Goal: Task Accomplishment & Management: Use online tool/utility

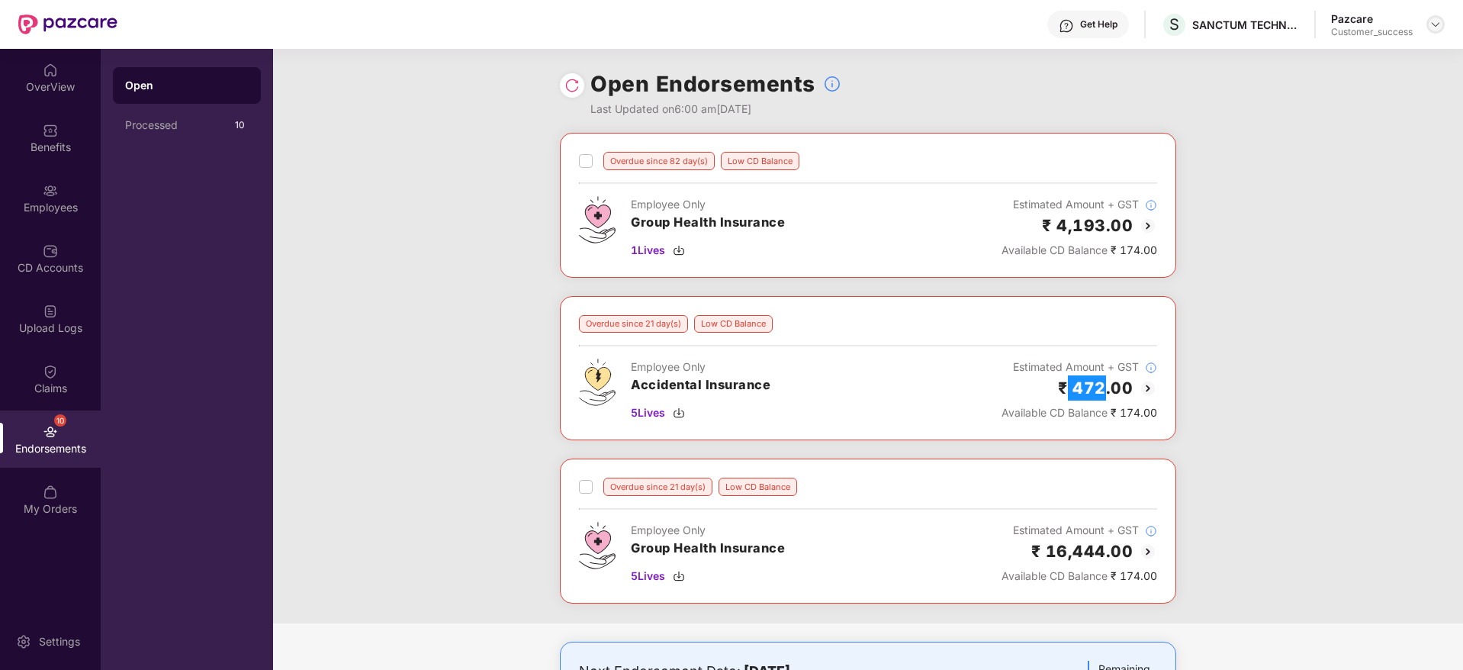
scroll to position [15, 0]
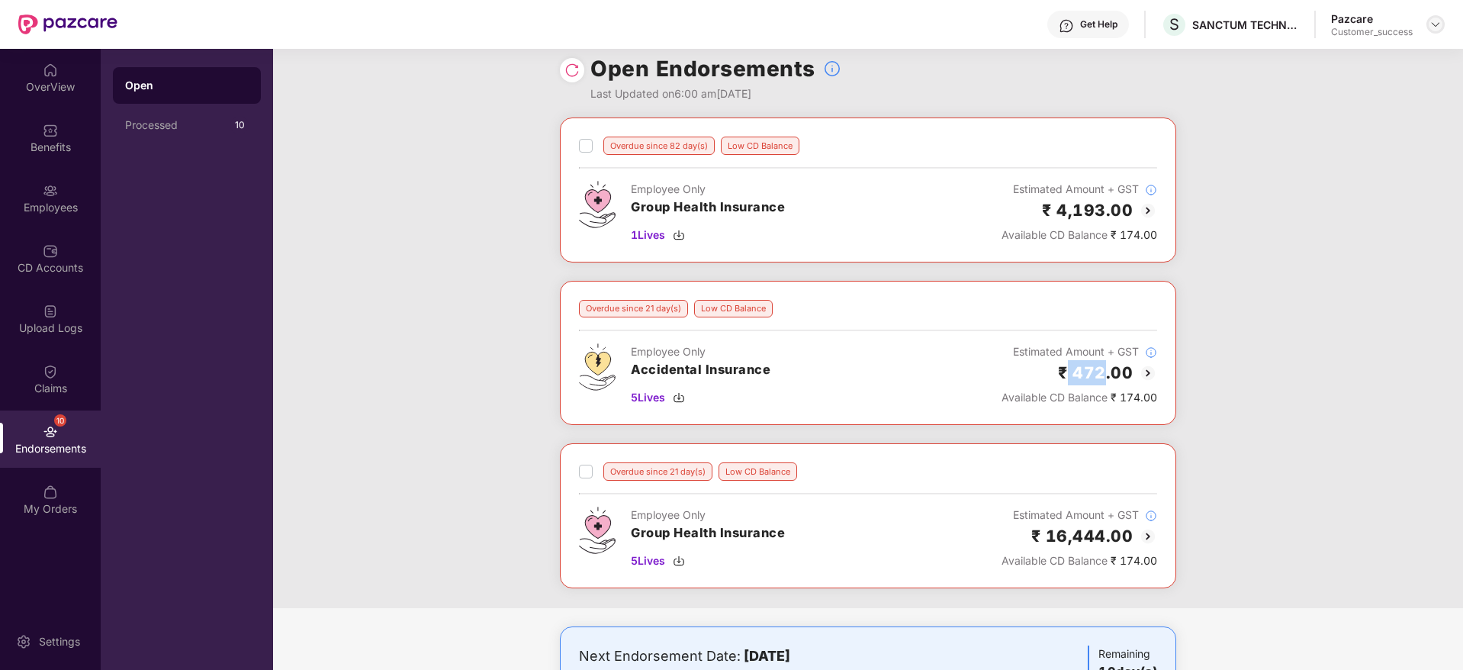
click at [1439, 24] on img at bounding box center [1435, 24] width 12 height 12
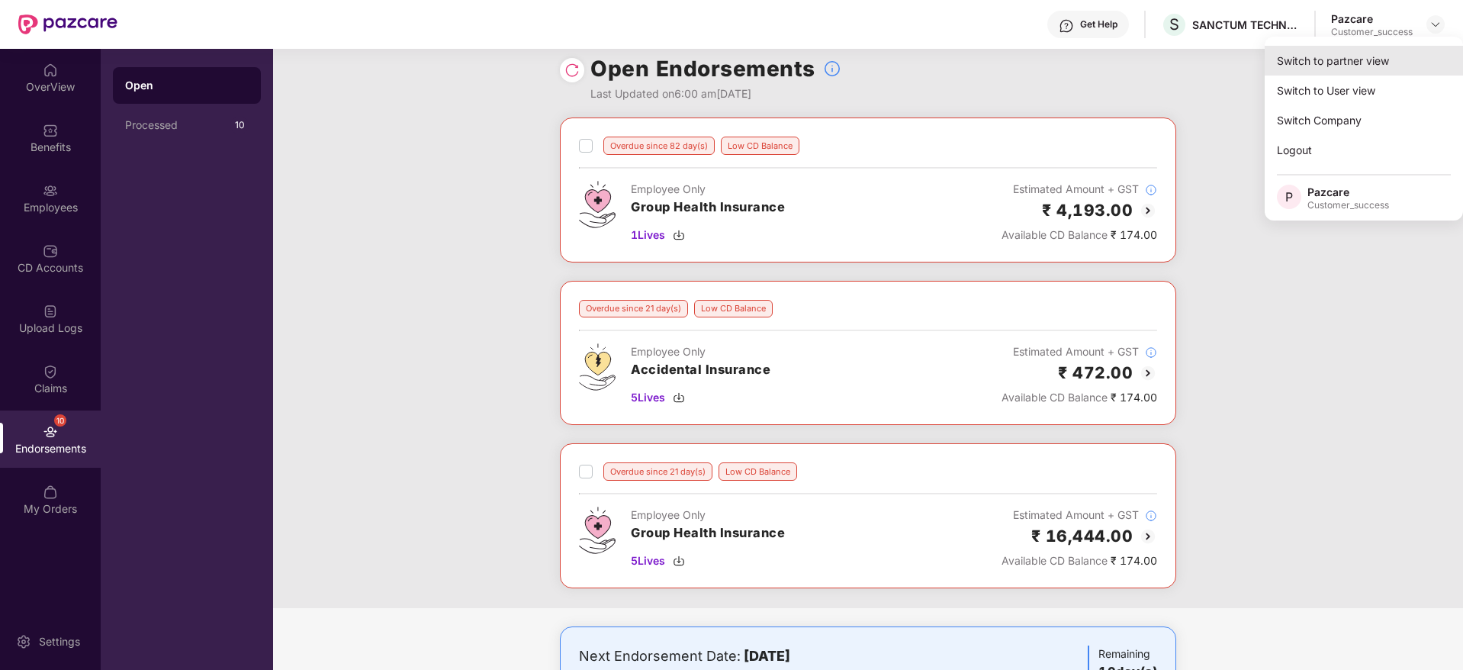
click at [1423, 50] on div "Switch to partner view" at bounding box center [1364, 61] width 198 height 30
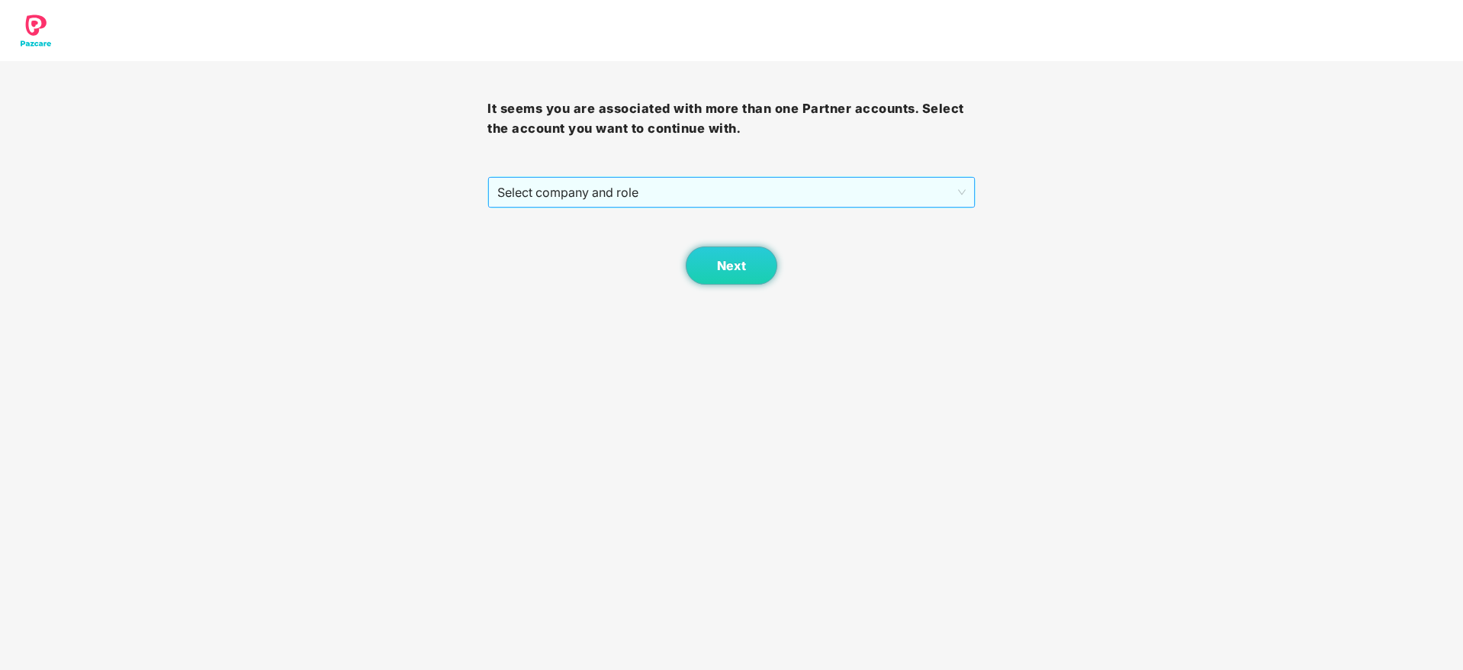
click at [866, 191] on span "Select company and role" at bounding box center [731, 192] width 468 height 29
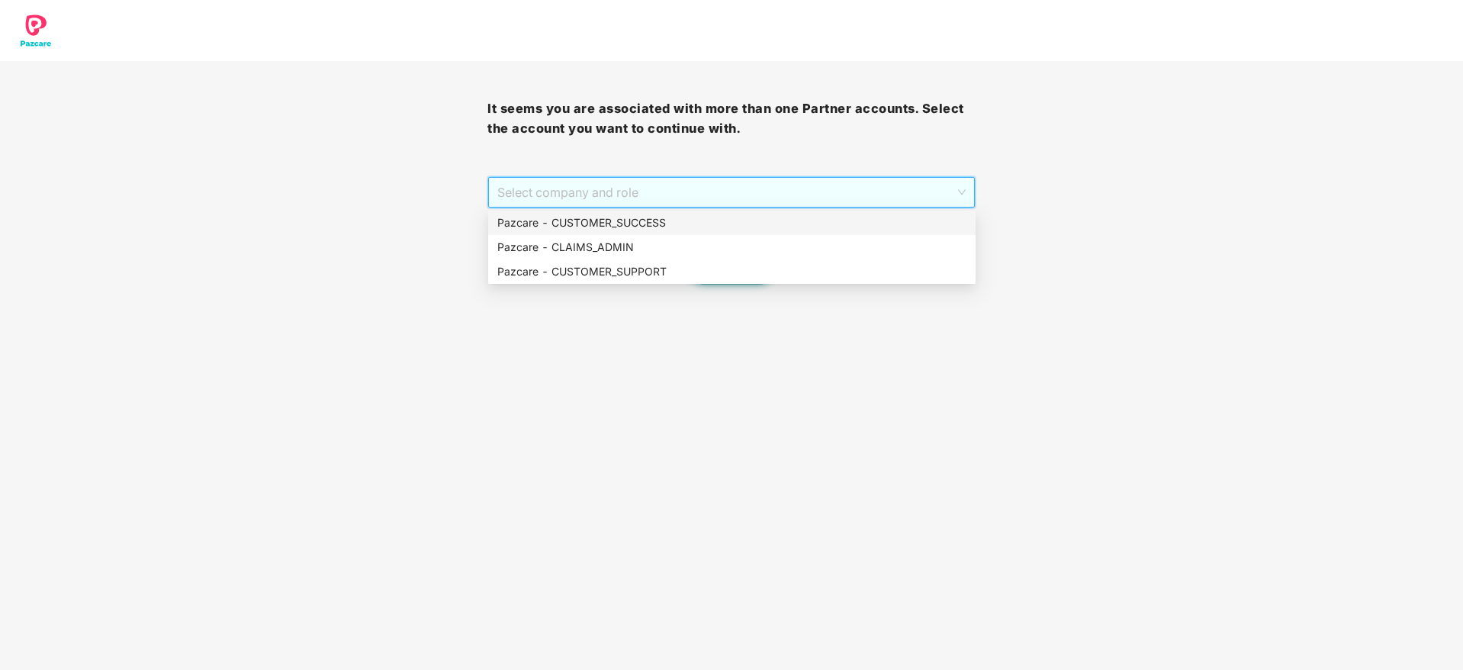
click at [858, 217] on div "Pazcare - CUSTOMER_SUCCESS" at bounding box center [731, 222] width 469 height 17
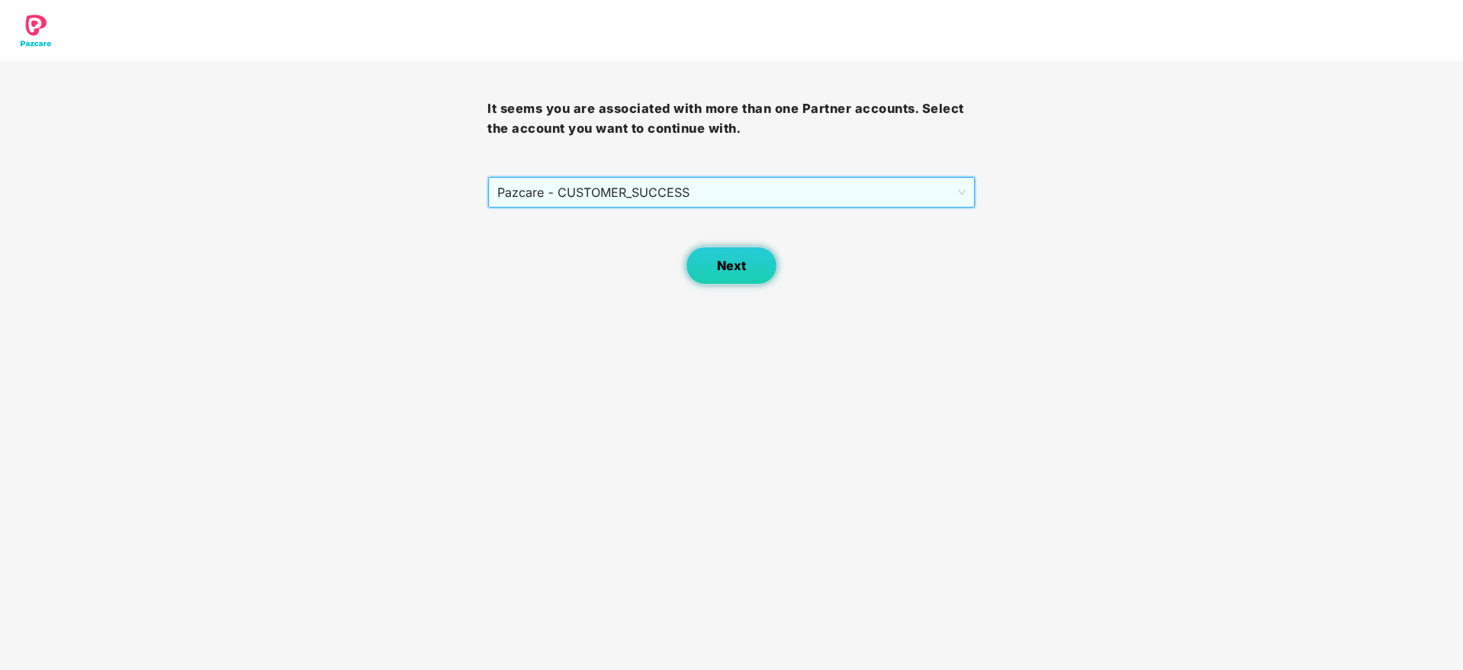
click at [736, 259] on span "Next" at bounding box center [731, 266] width 29 height 14
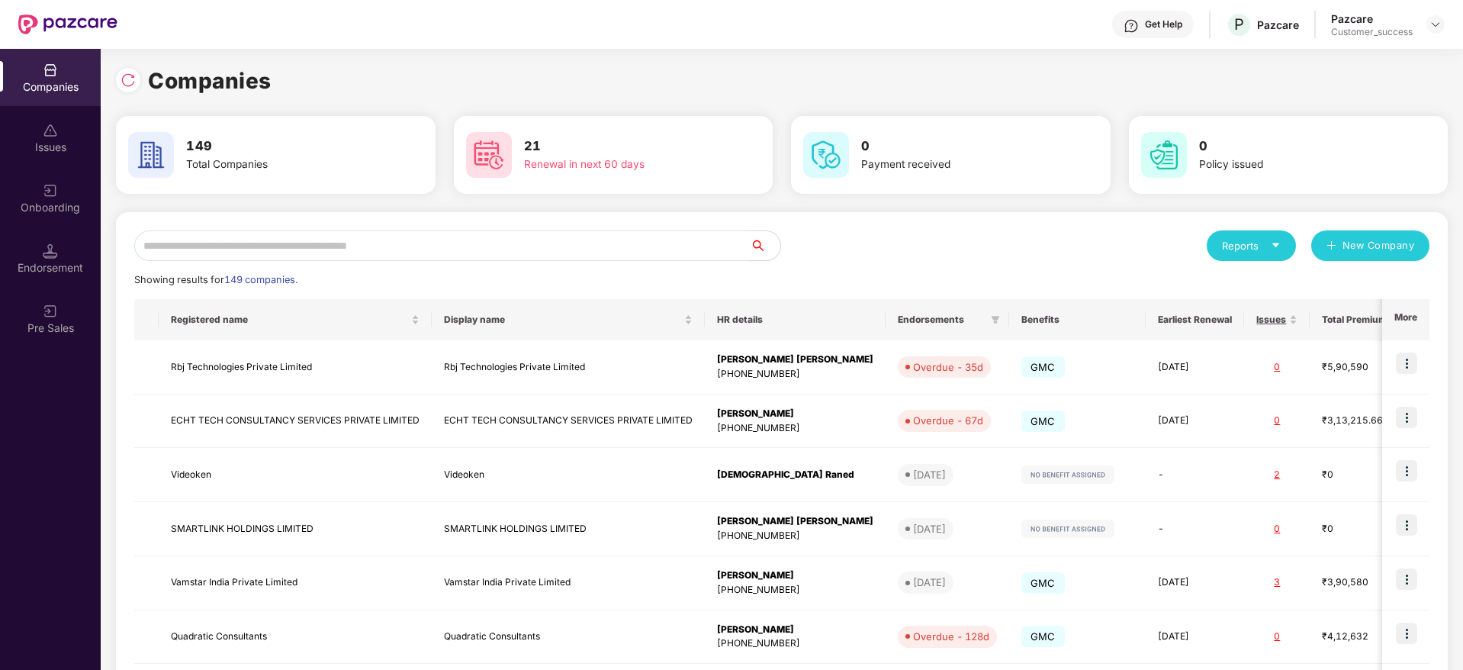
click at [706, 250] on input "text" at bounding box center [442, 245] width 616 height 31
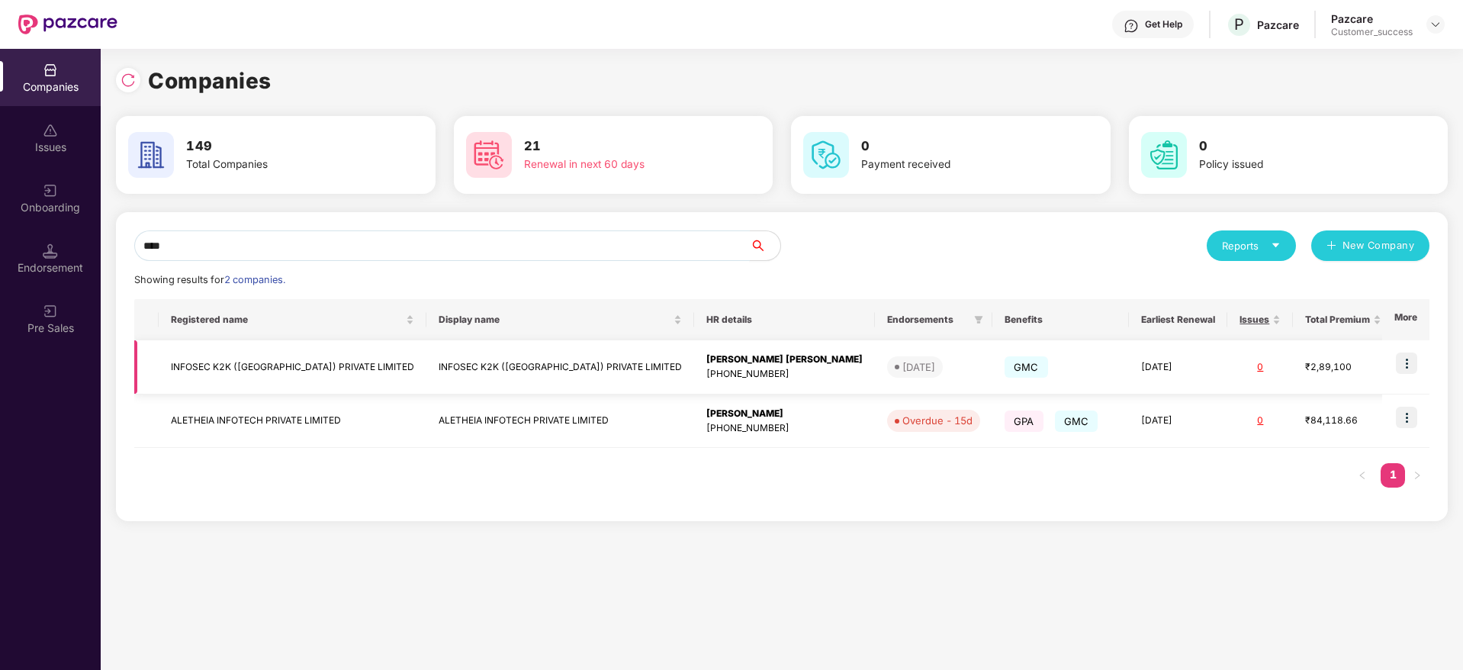
type input "****"
copy div "[PERSON_NAME] [PERSON_NAME]"
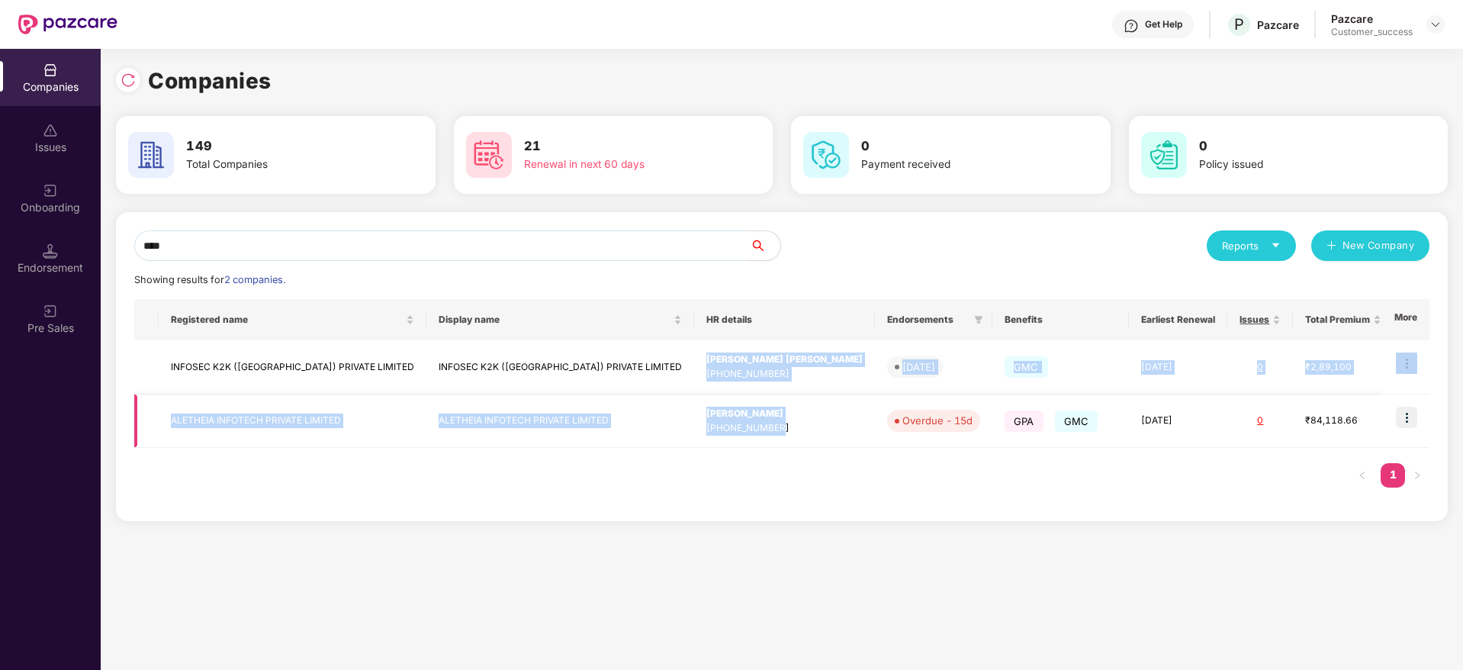
drag, startPoint x: 571, startPoint y: 355, endPoint x: 686, endPoint y: 421, distance: 132.6
click at [686, 421] on tbody "INFOSEC K2K ([GEOGRAPHIC_DATA]) PRIVATE LIMITED INFOSEC K2K ([GEOGRAPHIC_DATA])…" at bounding box center [954, 394] width 1640 height 108
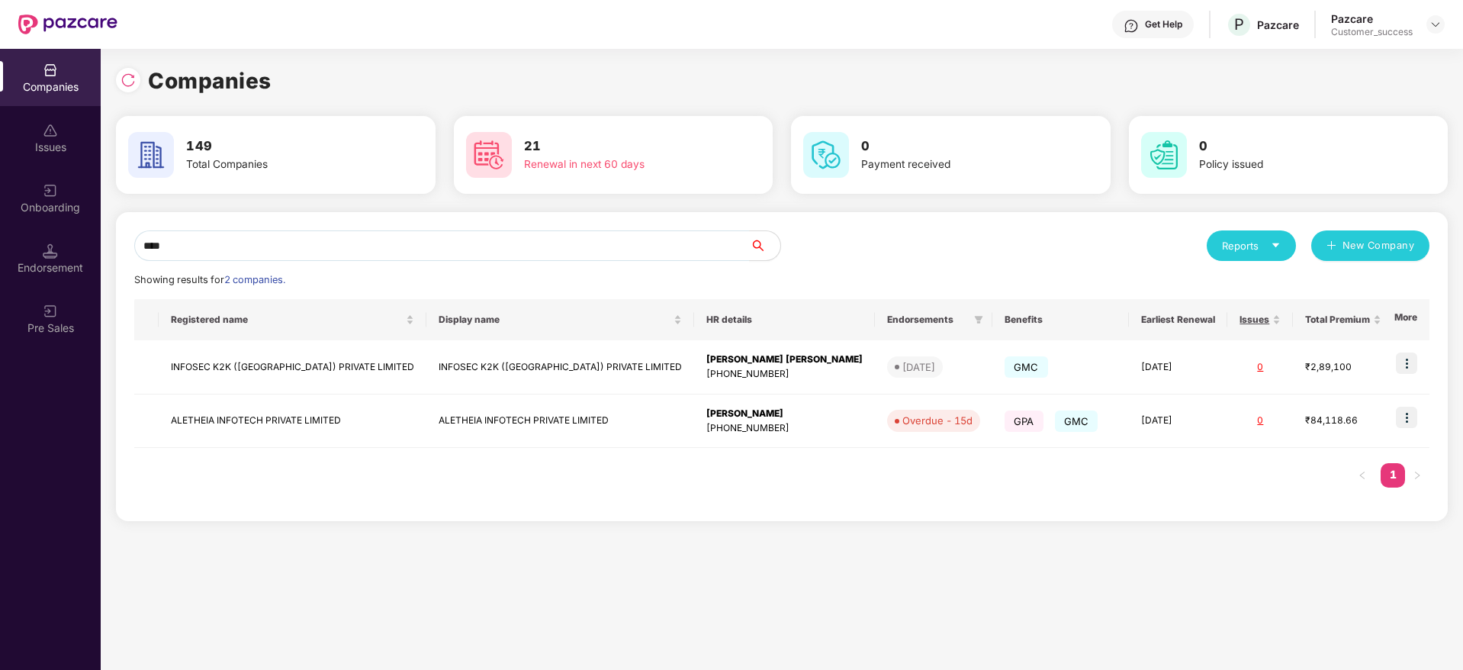
click at [685, 498] on div "Registered name Display name HR details Endorsements Benefits Earliest Renewal …" at bounding box center [781, 401] width 1295 height 204
click at [349, 241] on input "****" at bounding box center [442, 245] width 616 height 31
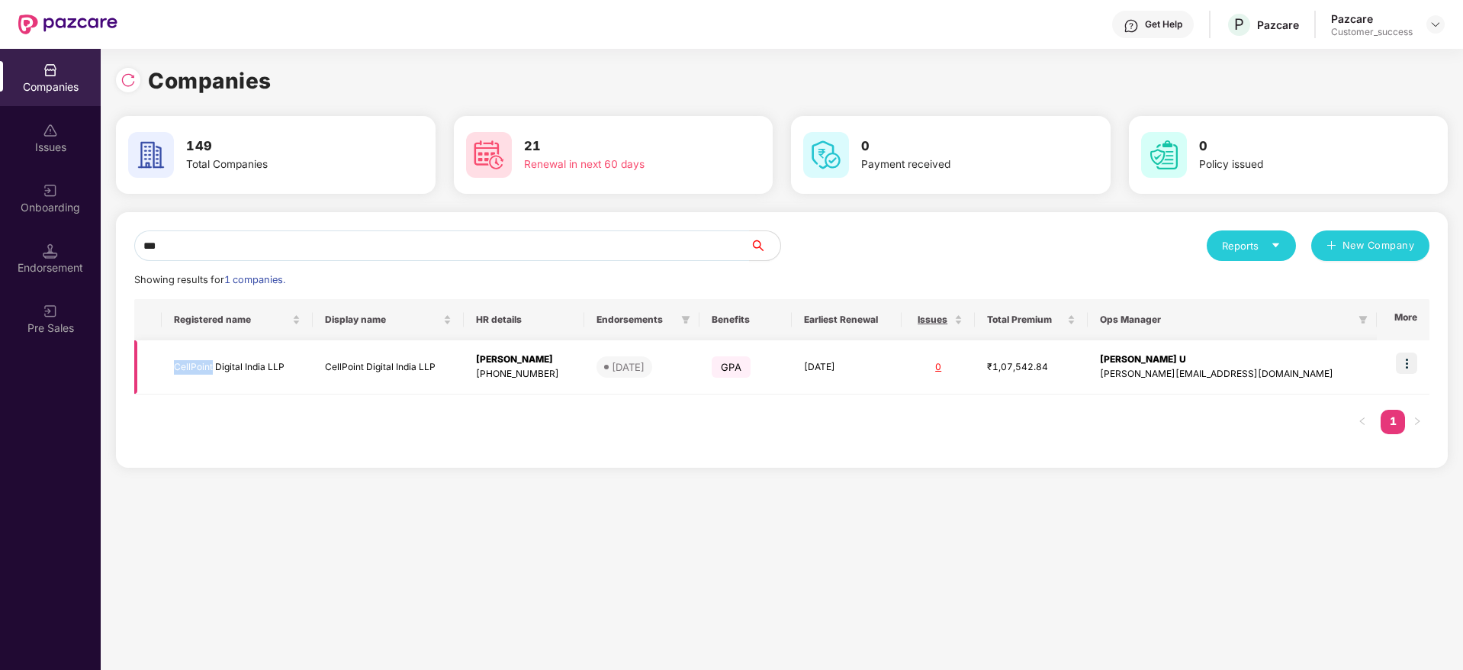
copy td "CellPoint"
click at [444, 249] on input "***" at bounding box center [442, 245] width 616 height 31
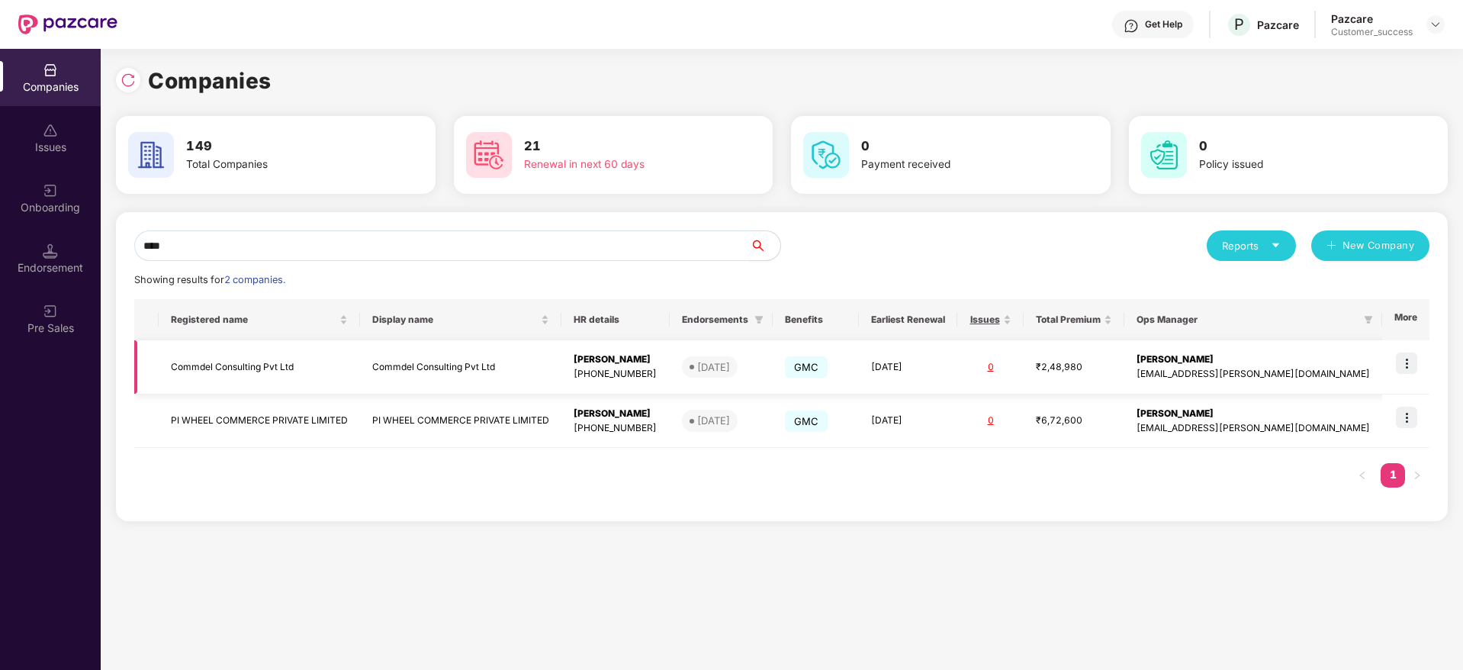
type input "****"
click at [1409, 367] on img at bounding box center [1406, 362] width 21 height 21
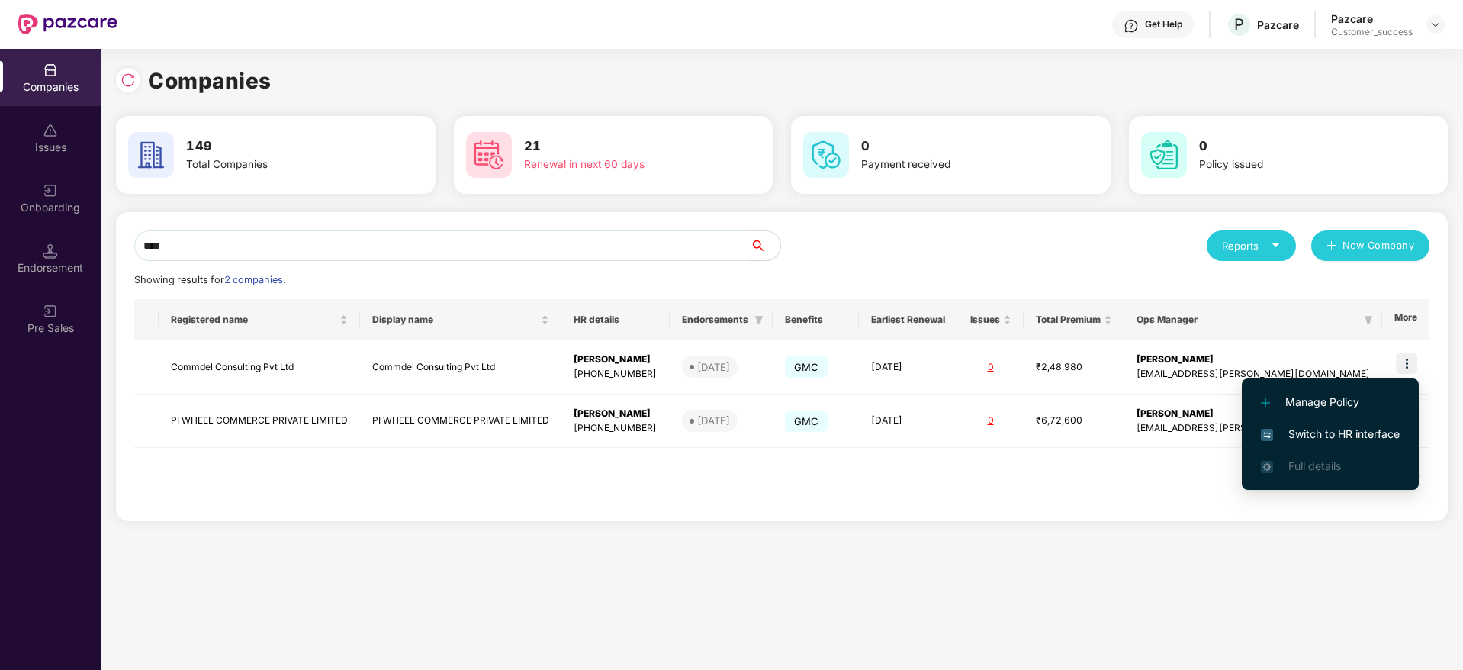
click at [1393, 422] on li "Switch to HR interface" at bounding box center [1330, 434] width 177 height 32
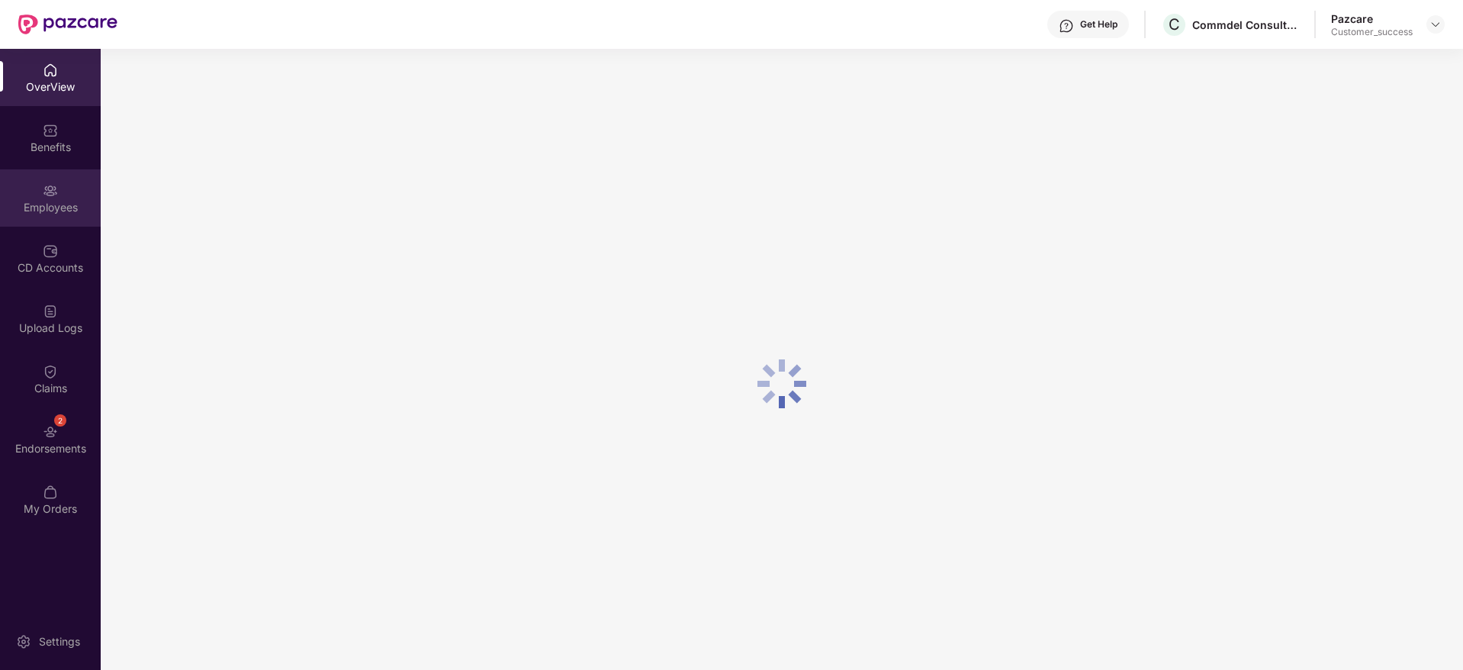
click at [74, 195] on div "Employees" at bounding box center [50, 197] width 101 height 57
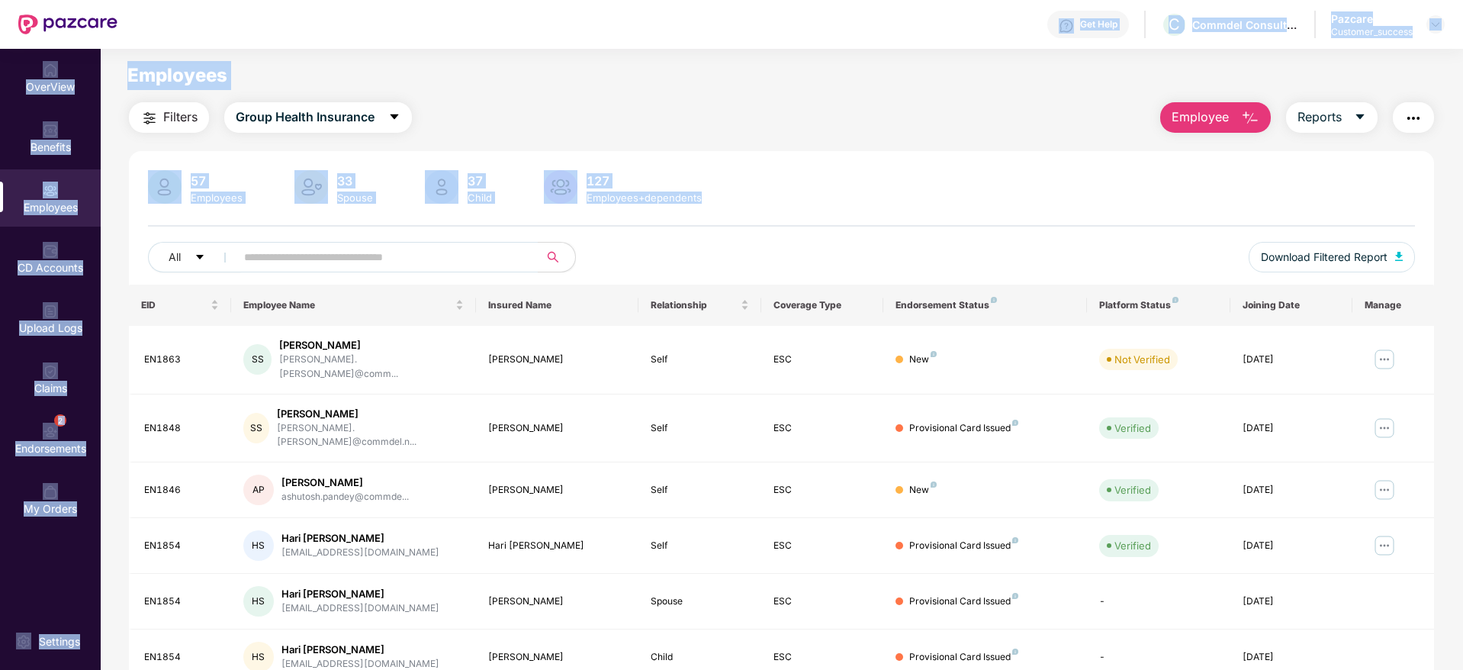
drag, startPoint x: 707, startPoint y: 212, endPoint x: 159, endPoint y: 47, distance: 572.7
click at [159, 47] on div "Get Help C Commdel Consulting Pvt Ltd Pazcare Customer_success OverView Benefit…" at bounding box center [731, 335] width 1463 height 670
click at [159, 47] on div "Get Help C Commdel Consulting Pvt Ltd Pazcare Customer_success" at bounding box center [780, 24] width 1327 height 49
drag, startPoint x: 159, startPoint y: 47, endPoint x: 824, endPoint y: 238, distance: 691.9
click at [824, 238] on div "Get Help C Commdel Consulting Pvt Ltd Pazcare Customer_success OverView Benefit…" at bounding box center [731, 335] width 1463 height 670
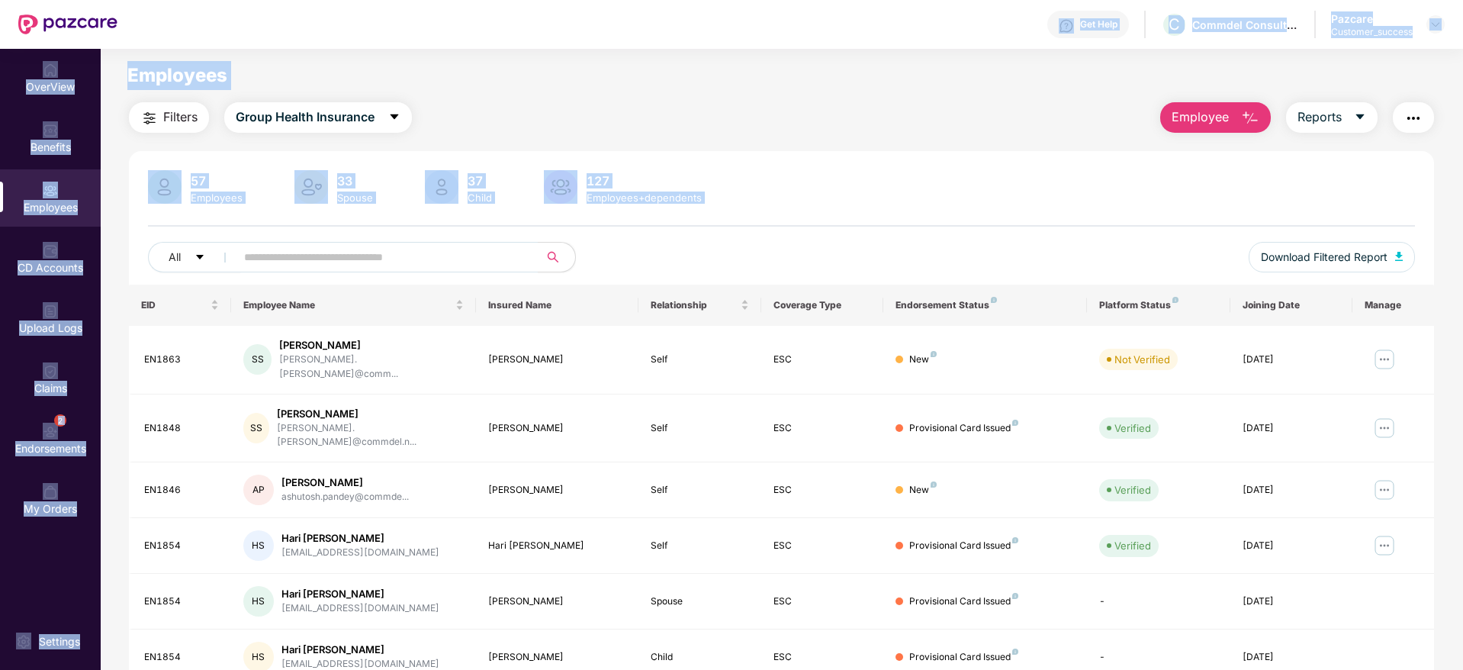
click at [824, 238] on div "57 Employees 33 Spouse 37 Child [DEMOGRAPHIC_DATA] Employees+dependents All Dow…" at bounding box center [781, 227] width 1305 height 114
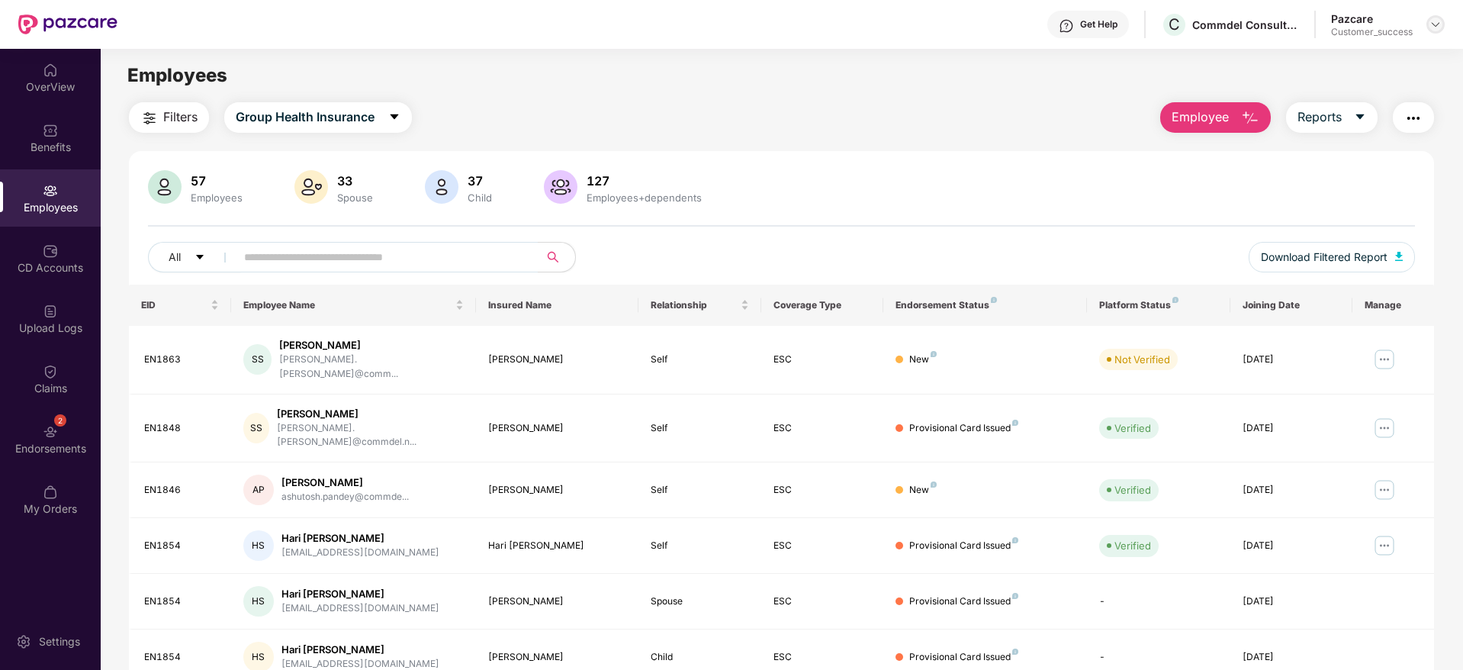
click at [1438, 27] on img at bounding box center [1435, 24] width 12 height 12
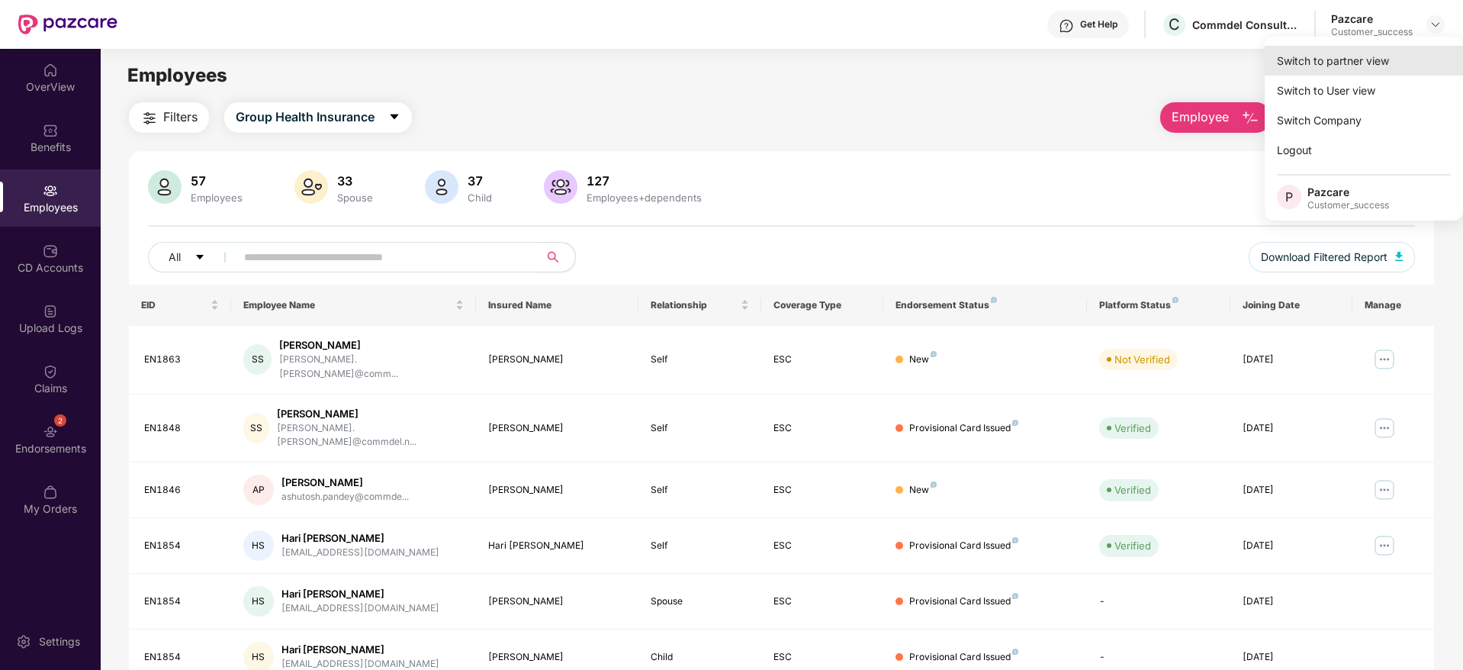
click at [1411, 54] on div "Switch to partner view" at bounding box center [1364, 61] width 198 height 30
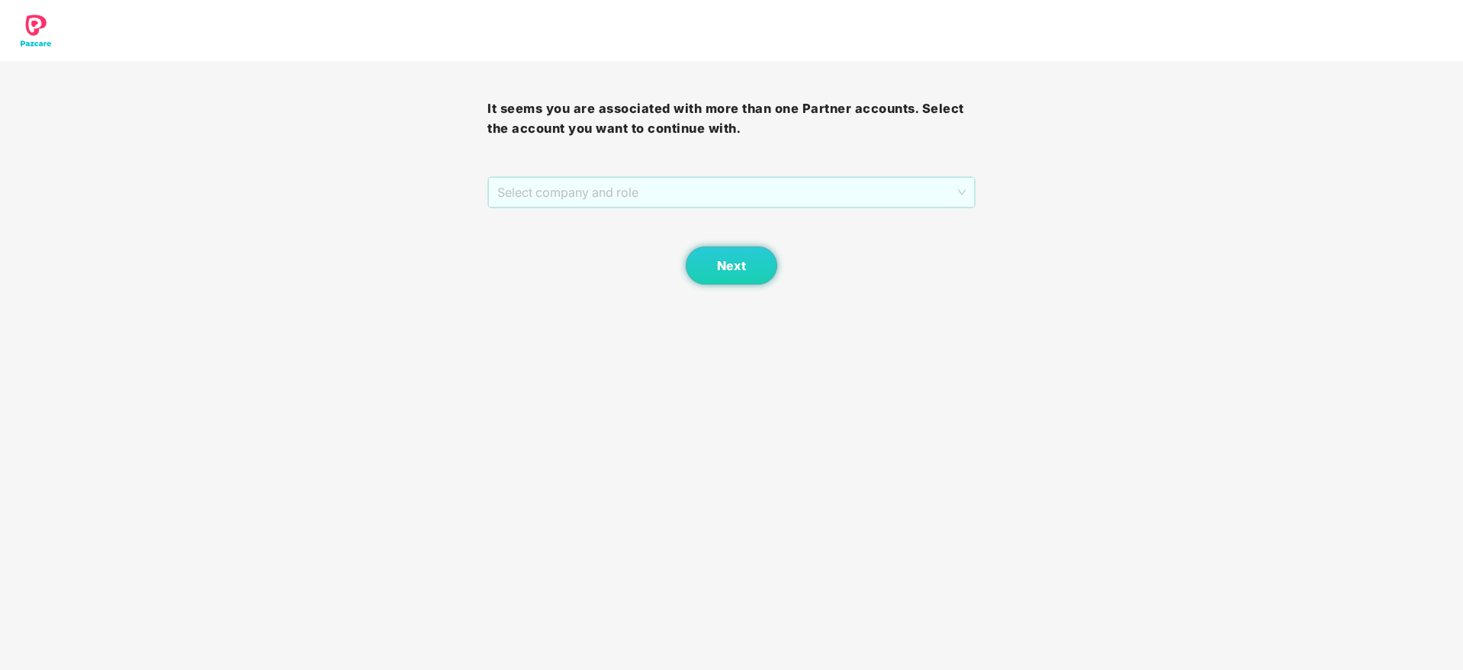
drag, startPoint x: 765, startPoint y: 187, endPoint x: 763, endPoint y: 214, distance: 26.8
click at [765, 188] on span "Select company and role" at bounding box center [731, 192] width 468 height 29
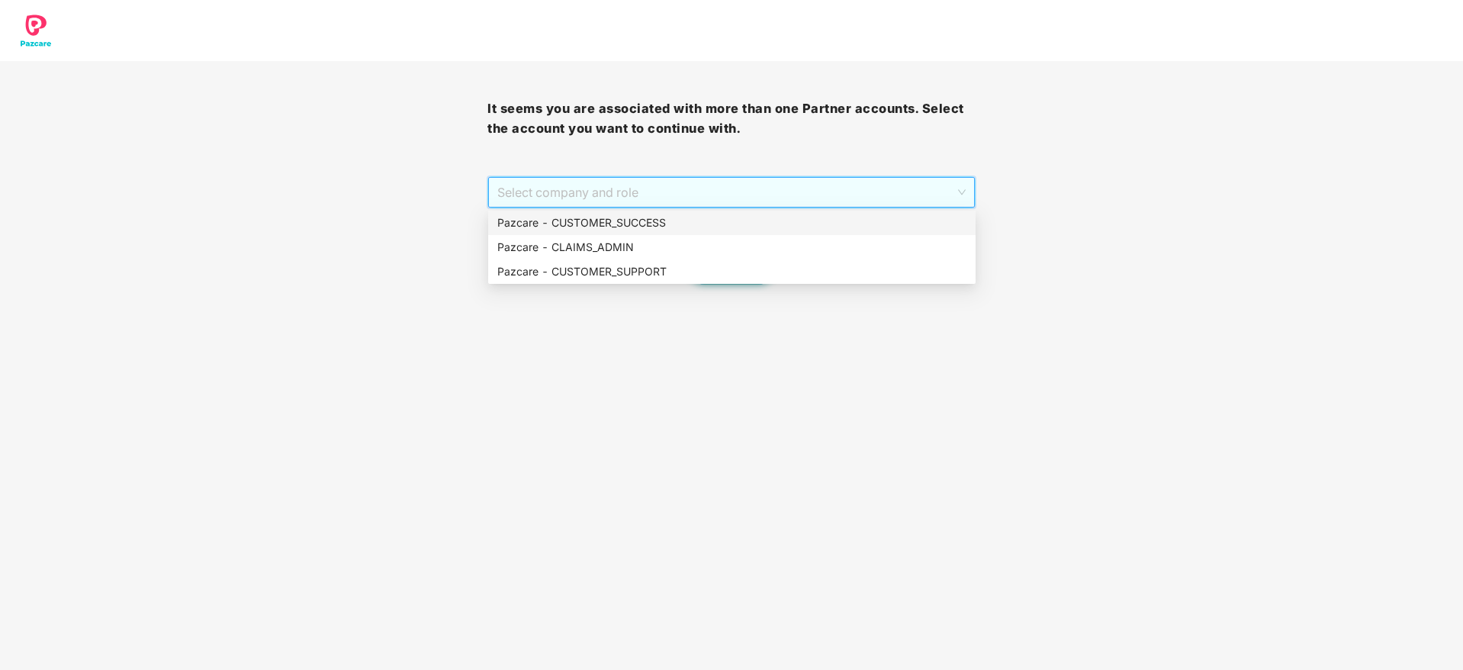
click at [762, 216] on div "Pazcare - CUSTOMER_SUCCESS" at bounding box center [731, 222] width 469 height 17
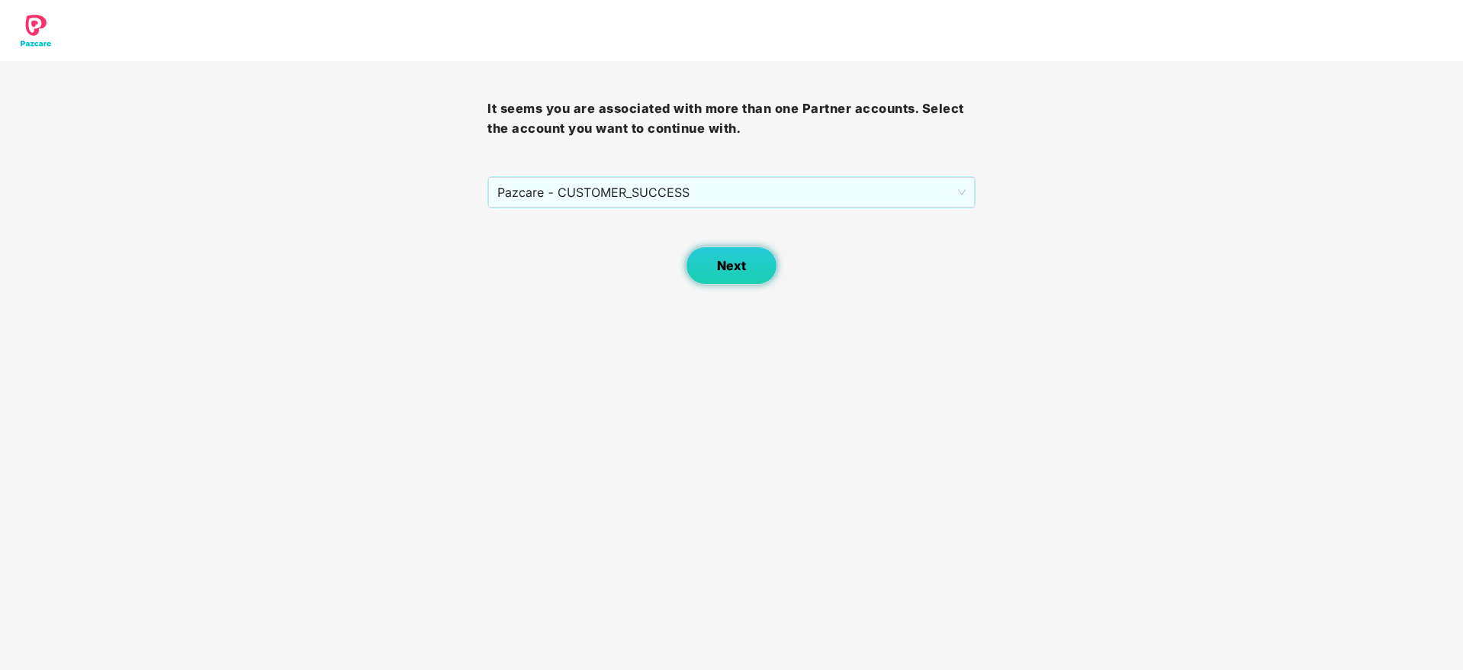
click at [751, 251] on button "Next" at bounding box center [732, 265] width 92 height 38
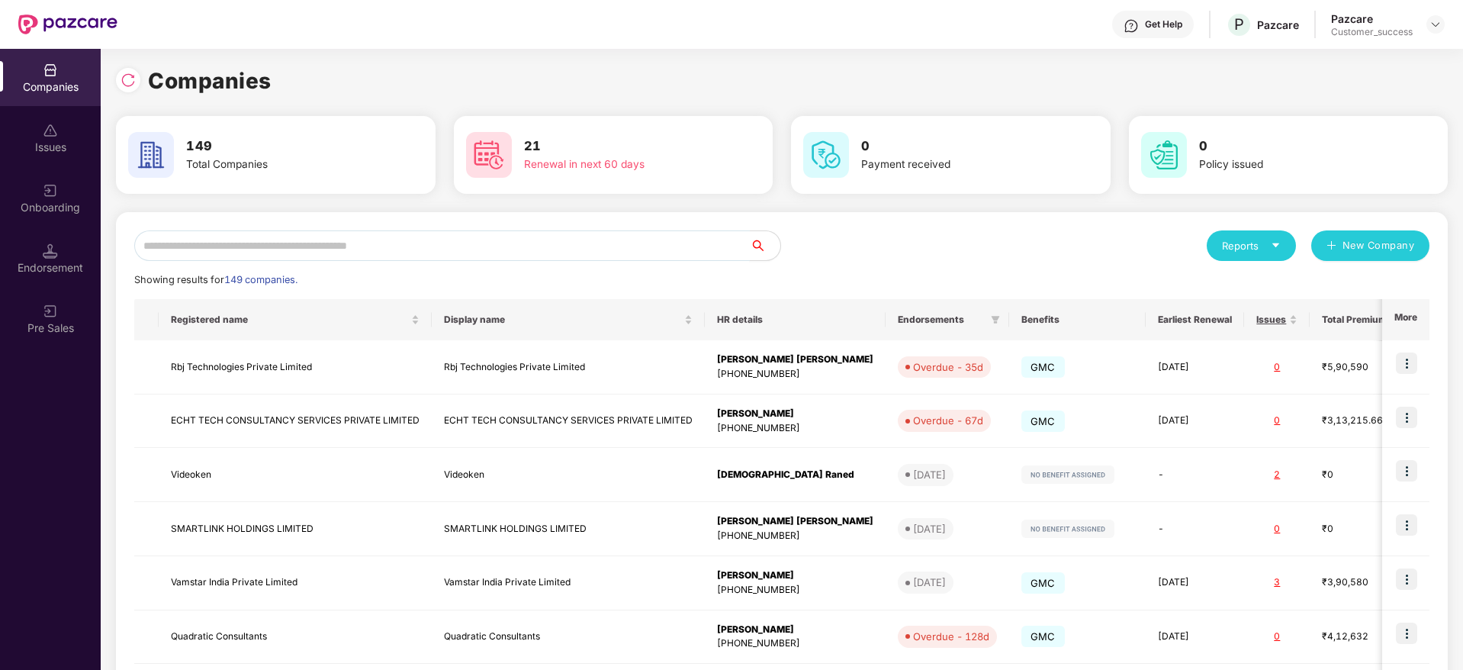
drag, startPoint x: 566, startPoint y: 261, endPoint x: 565, endPoint y: 253, distance: 7.7
click at [566, 260] on div "Reports New Company Showing results for 149 companies. Registered name Display …" at bounding box center [781, 582] width 1295 height 704
click at [565, 252] on input "text" at bounding box center [442, 245] width 616 height 31
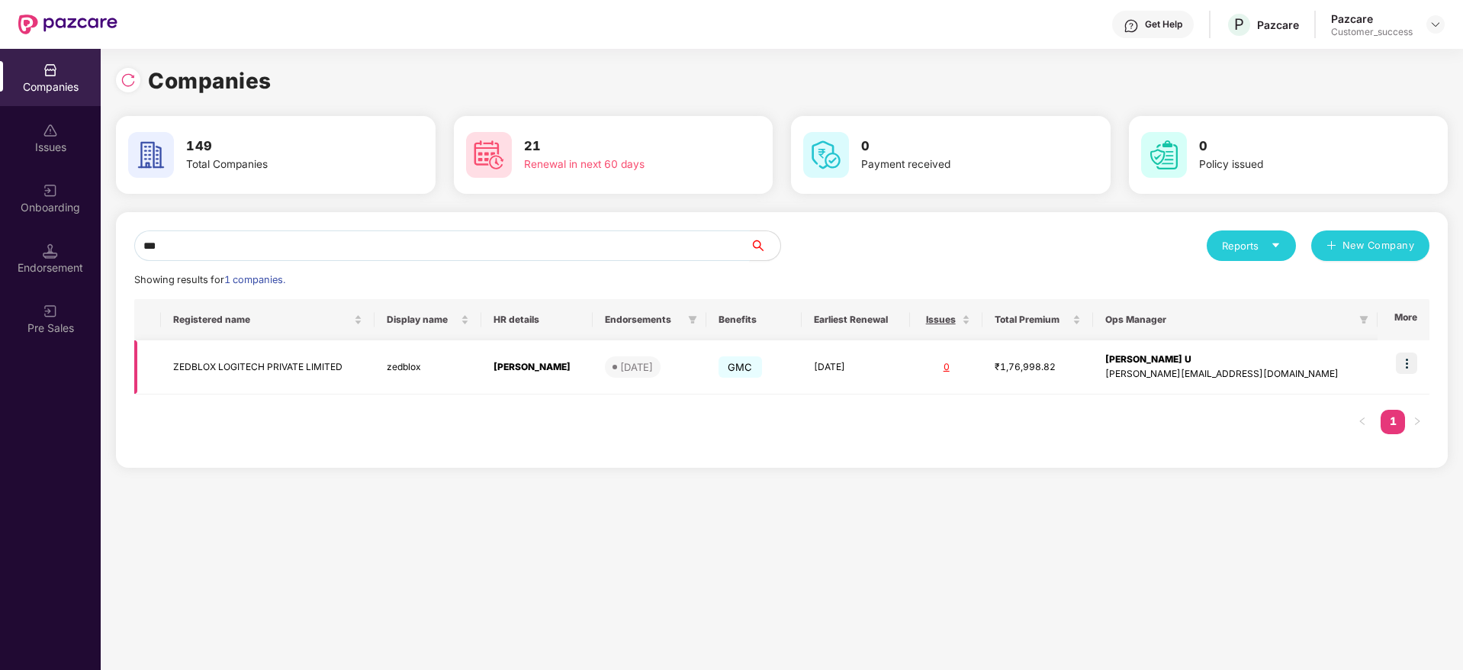
type input "***"
click at [1396, 362] on td at bounding box center [1404, 367] width 52 height 54
click at [1402, 365] on img at bounding box center [1406, 362] width 21 height 21
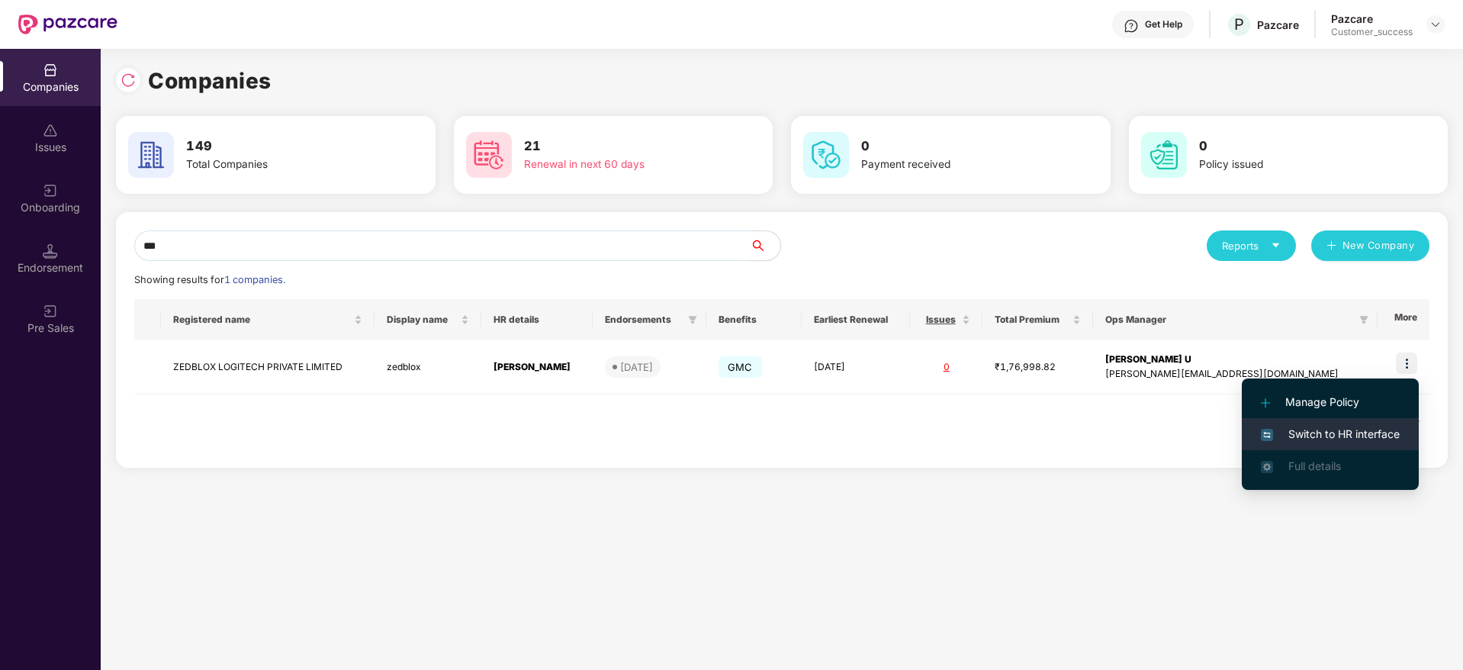
click at [1391, 421] on ul "Manage Policy Switch to HR interface Full details" at bounding box center [1330, 433] width 177 height 111
click at [1388, 426] on span "Switch to HR interface" at bounding box center [1330, 434] width 139 height 17
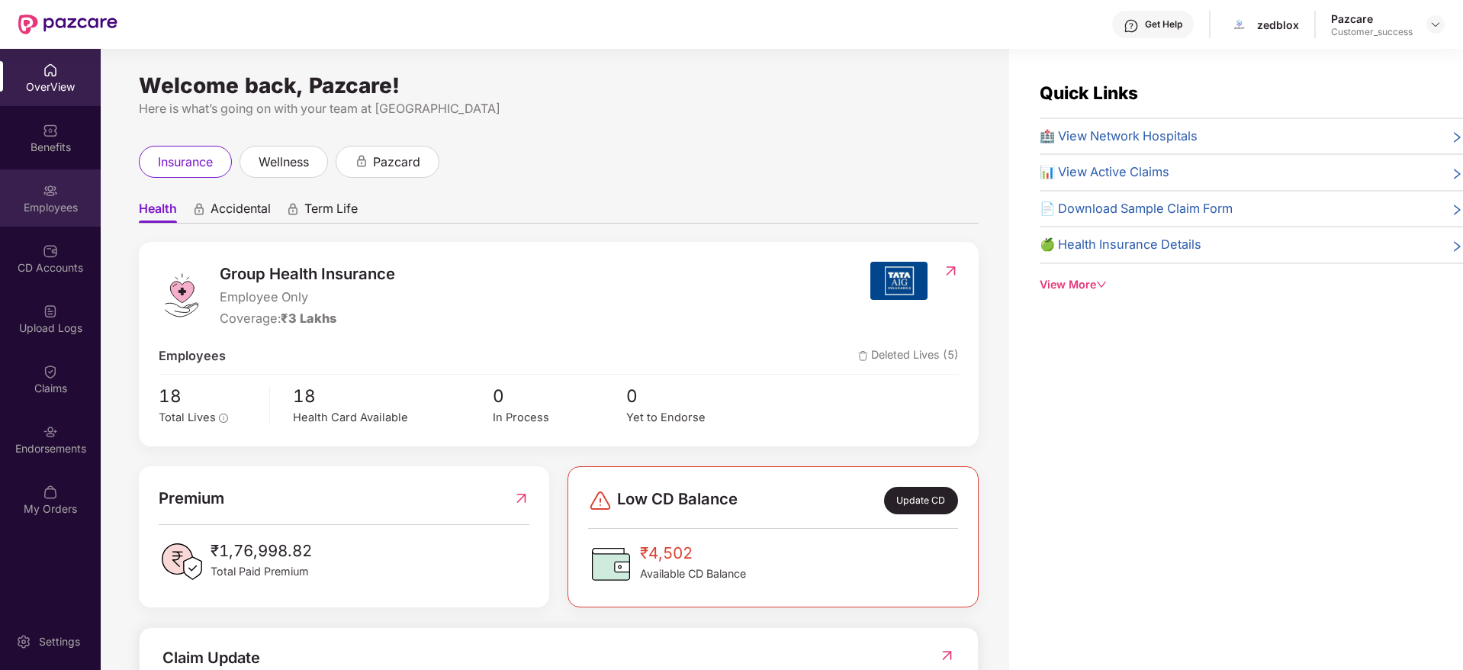
click at [63, 175] on div "Employees" at bounding box center [50, 197] width 101 height 57
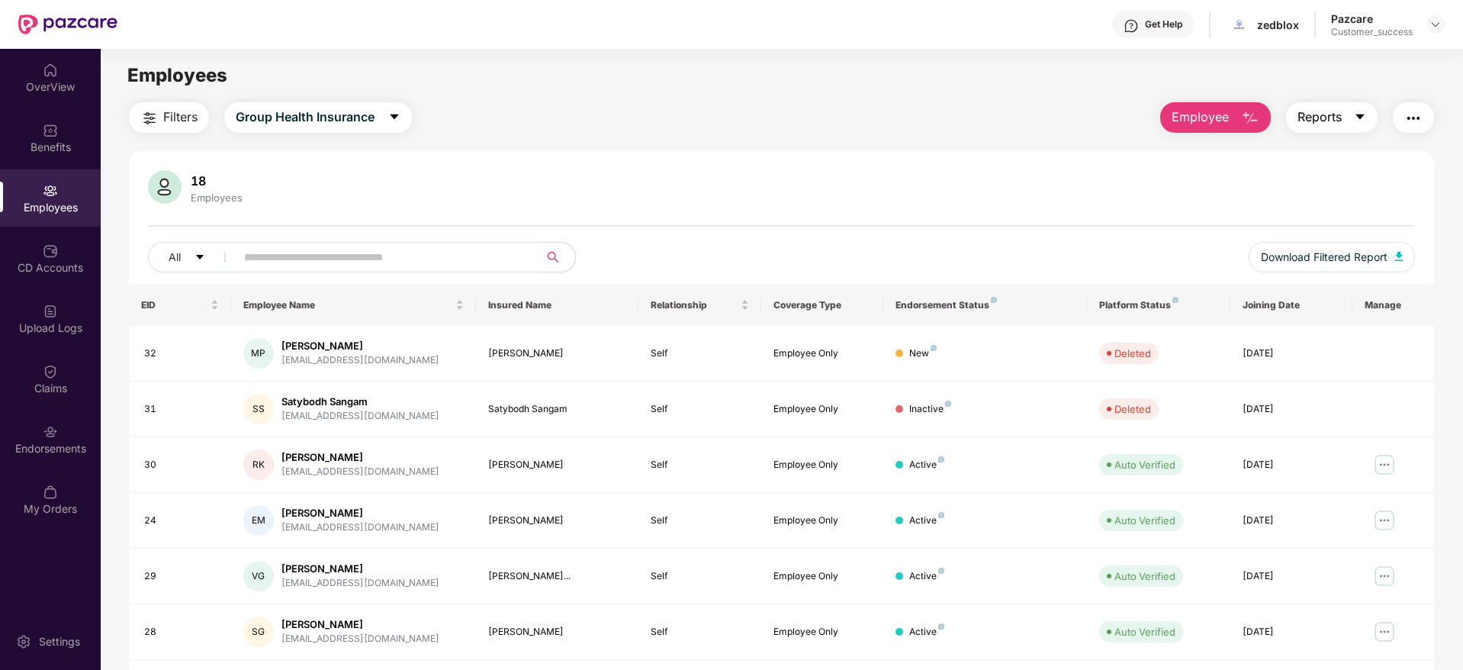
click at [1348, 130] on button "Reports" at bounding box center [1332, 117] width 92 height 31
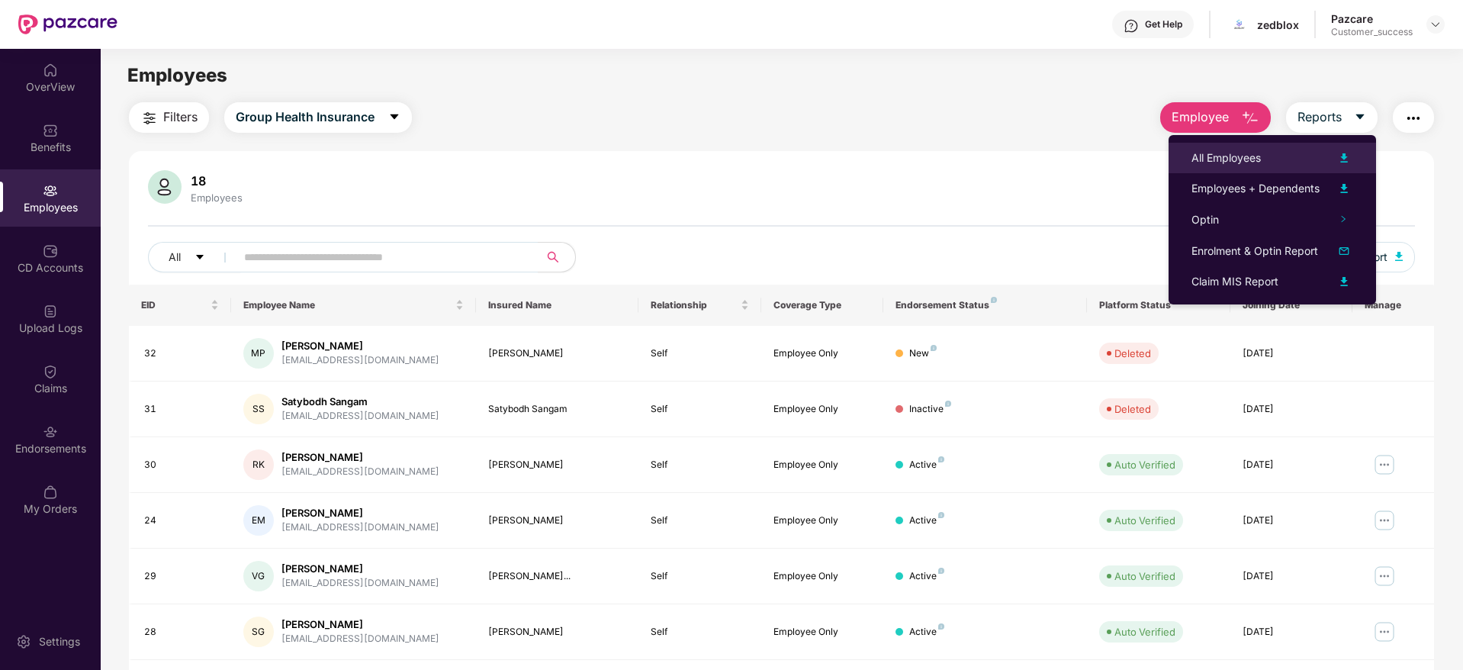
click at [1257, 159] on div "All Employees" at bounding box center [1225, 158] width 69 height 17
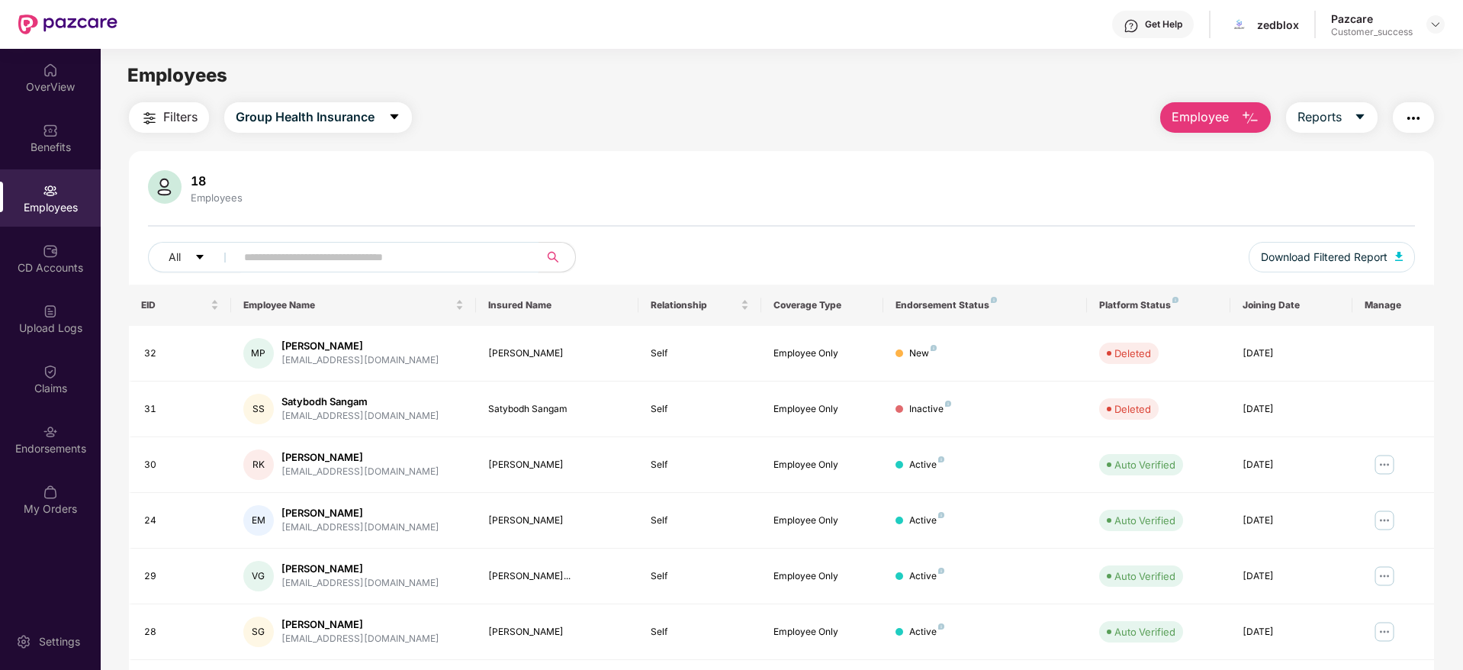
click at [497, 263] on input "text" at bounding box center [381, 257] width 274 height 23
paste input "**********"
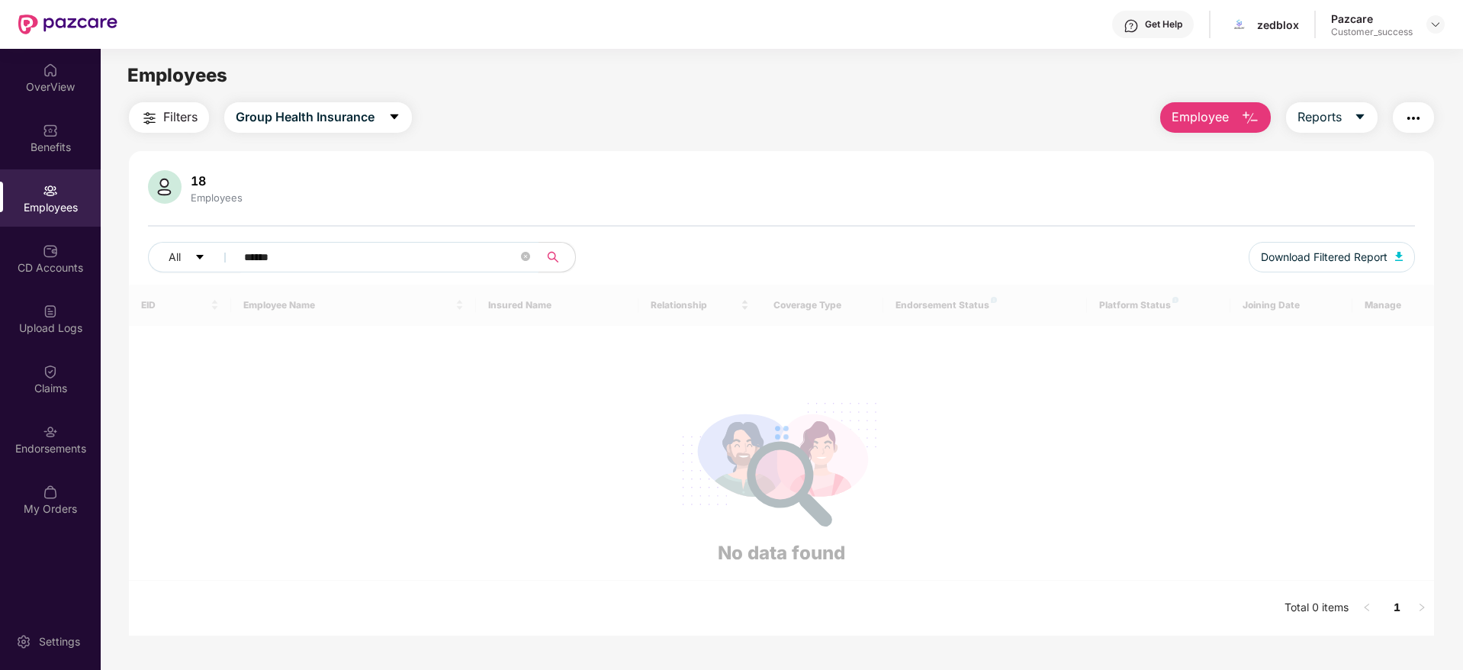
type input "*****"
